Goal: Navigation & Orientation: Find specific page/section

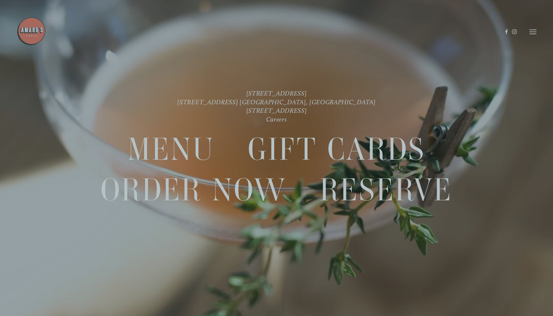
scroll to position [12, 0]
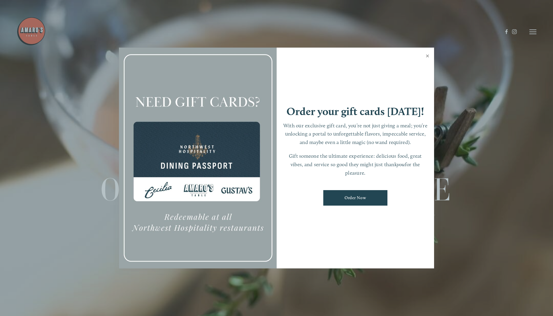
click at [429, 55] on link "Close" at bounding box center [427, 56] width 11 height 16
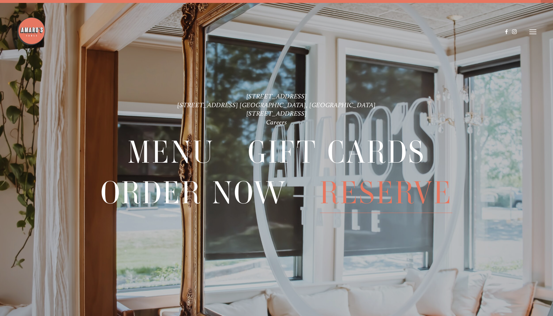
scroll to position [0, 0]
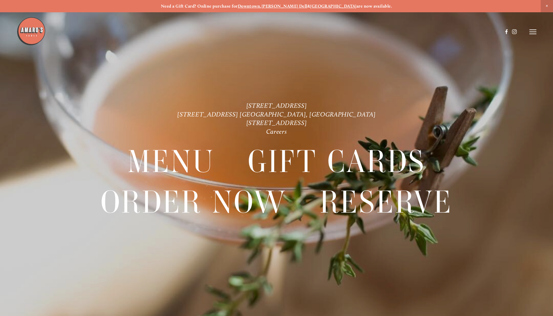
click at [530, 29] on header "Menu Order Now Visit Gallery 0" at bounding box center [277, 32] width 520 height 64
click at [533, 32] on icon at bounding box center [533, 31] width 7 height 5
click at [412, 32] on span "Menu" at bounding box center [411, 32] width 12 height 6
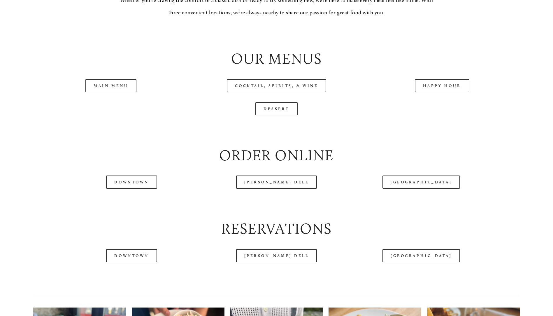
scroll to position [671, 0]
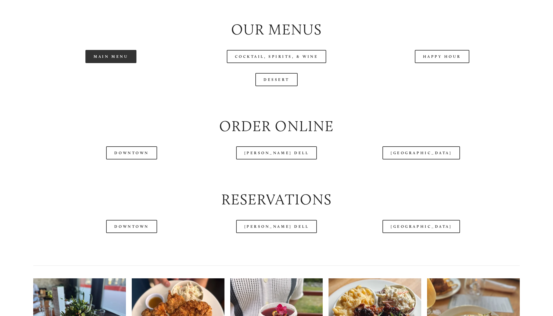
click at [117, 63] on link "Main Menu" at bounding box center [110, 56] width 51 height 13
